Goal: Transaction & Acquisition: Register for event/course

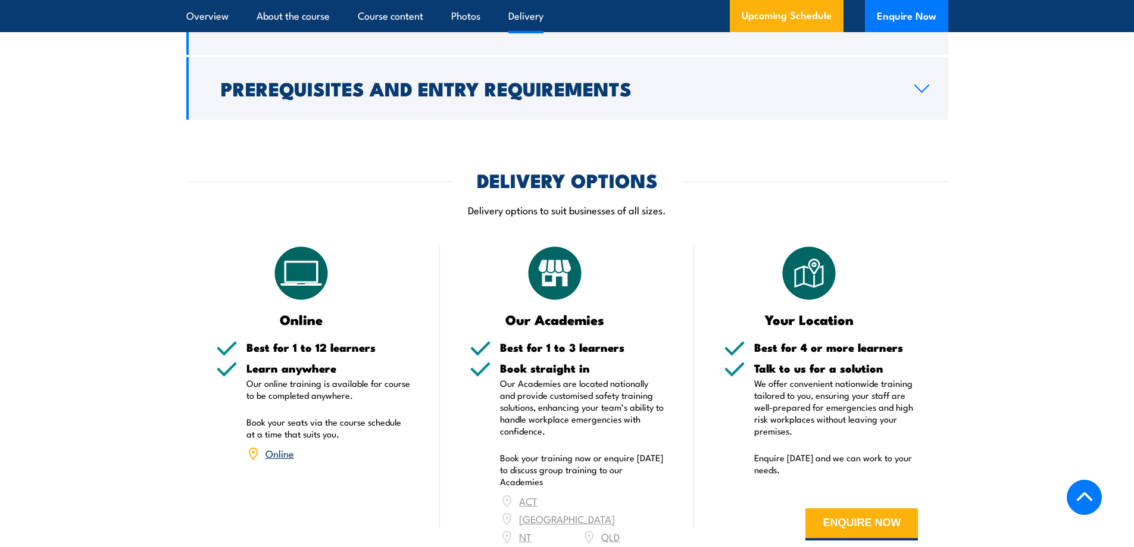
scroll to position [1964, 0]
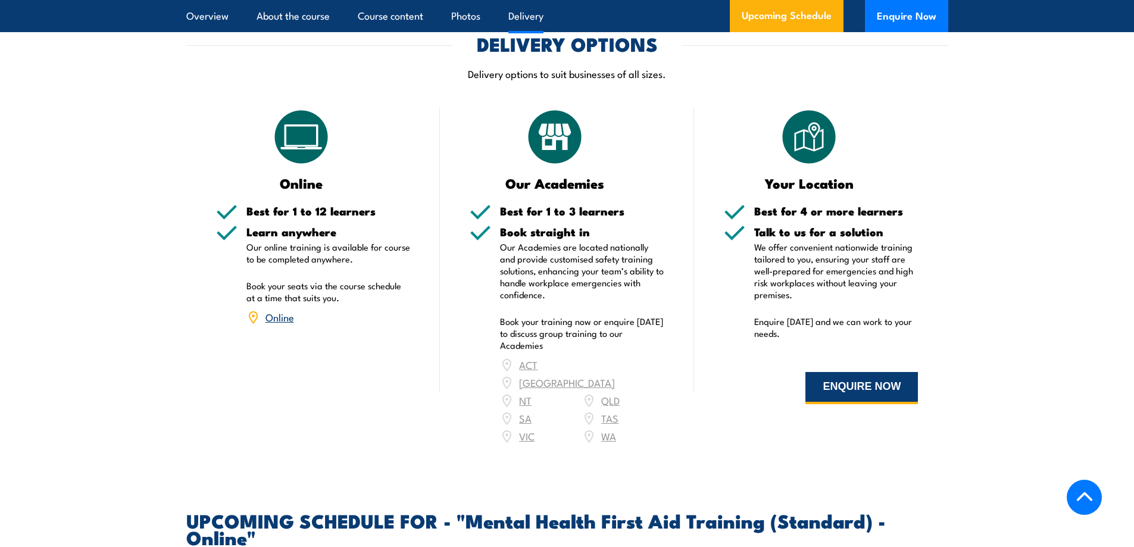
click at [871, 376] on button "ENQUIRE NOW" at bounding box center [861, 388] width 113 height 32
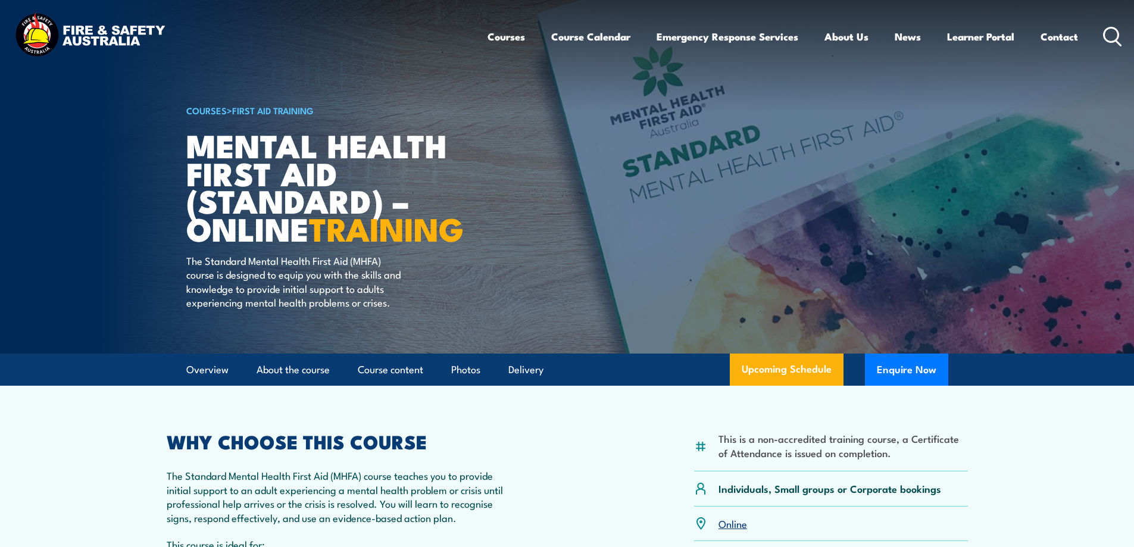
click at [273, 111] on link "First Aid Training" at bounding box center [273, 110] width 82 height 13
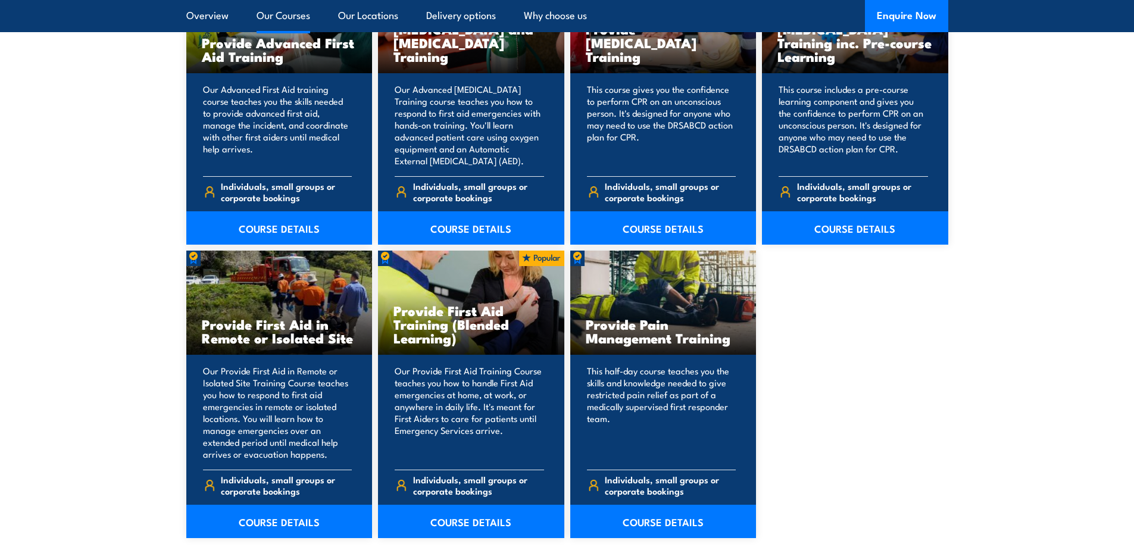
scroll to position [1607, 0]
